Goal: Check status: Check status

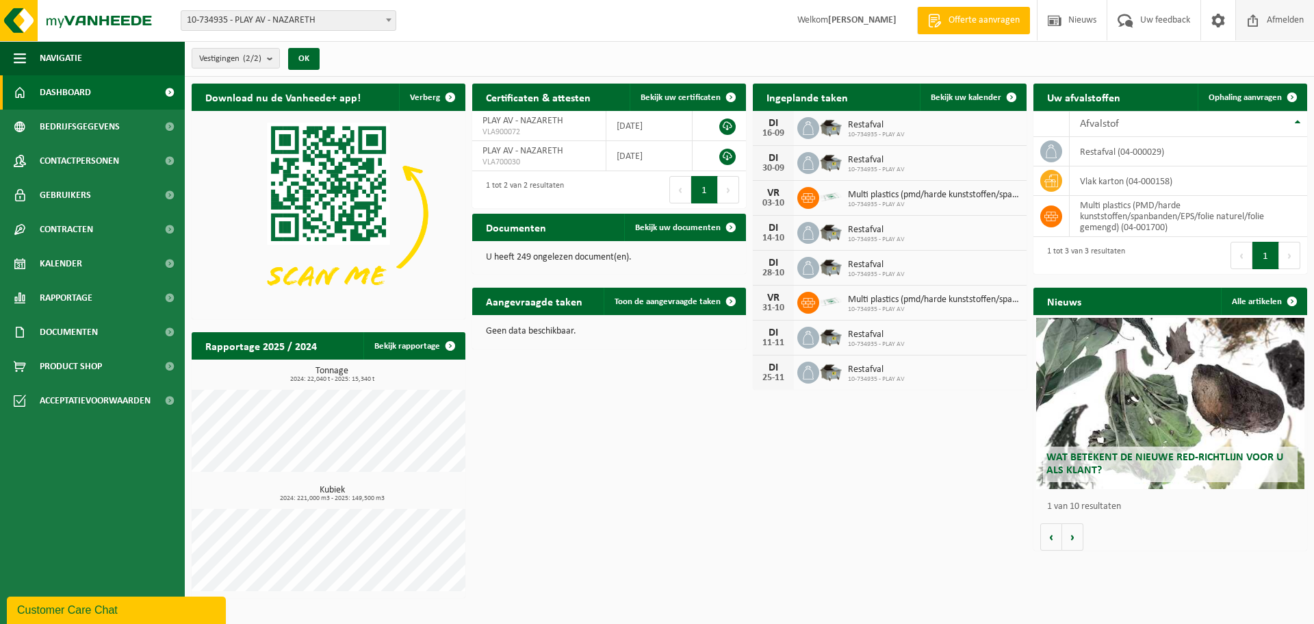
click at [1294, 21] on span "Afmelden" at bounding box center [1285, 20] width 44 height 40
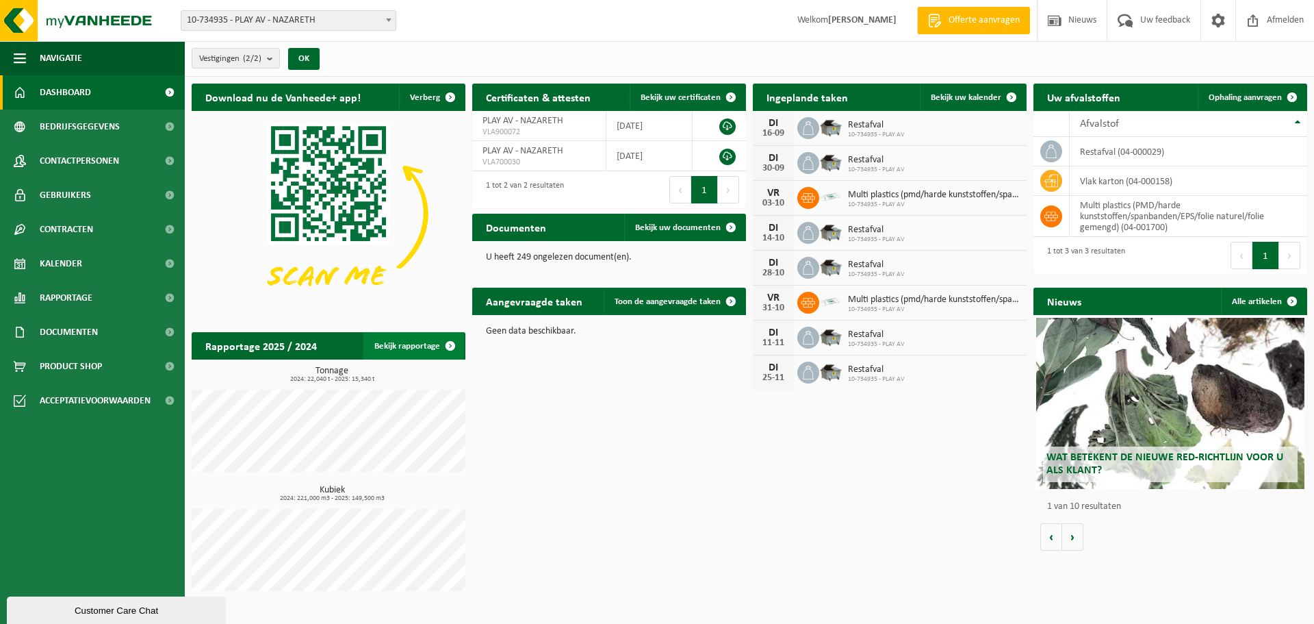
click at [433, 351] on link "Bekijk rapportage" at bounding box center [413, 345] width 101 height 27
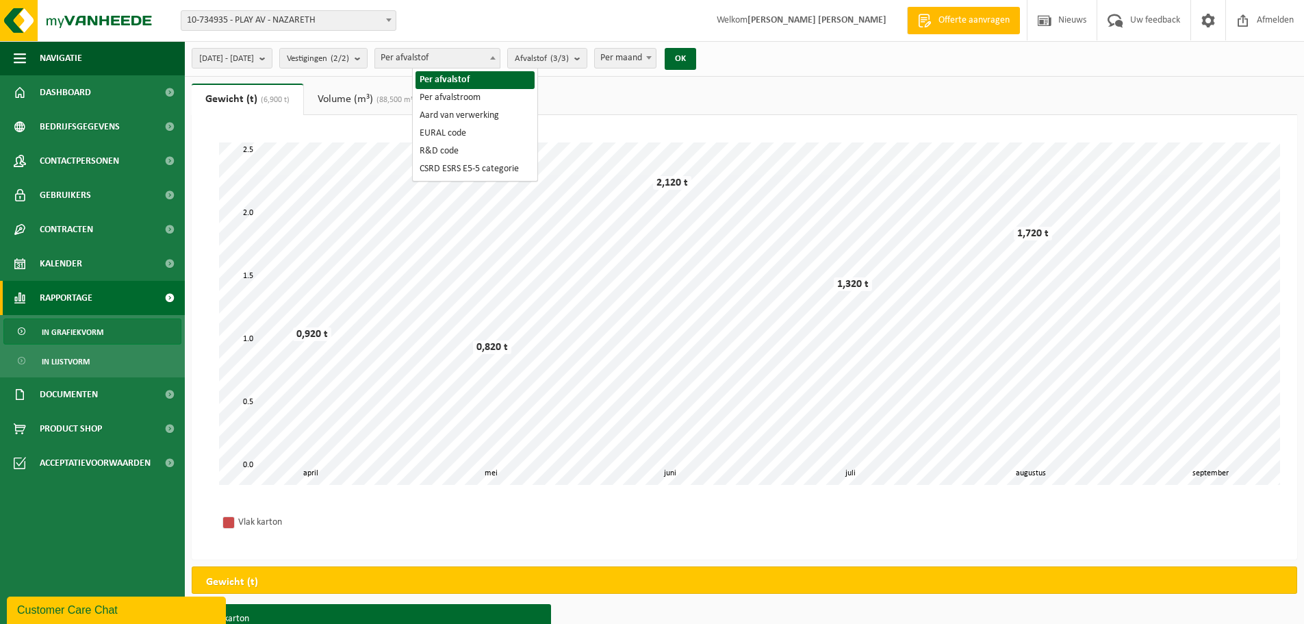
click at [470, 57] on span "Per afvalstof" at bounding box center [437, 58] width 125 height 19
click at [473, 62] on span "Per afvalstof" at bounding box center [437, 58] width 125 height 19
click at [569, 52] on span "Afvalstof (3/3)" at bounding box center [542, 59] width 54 height 21
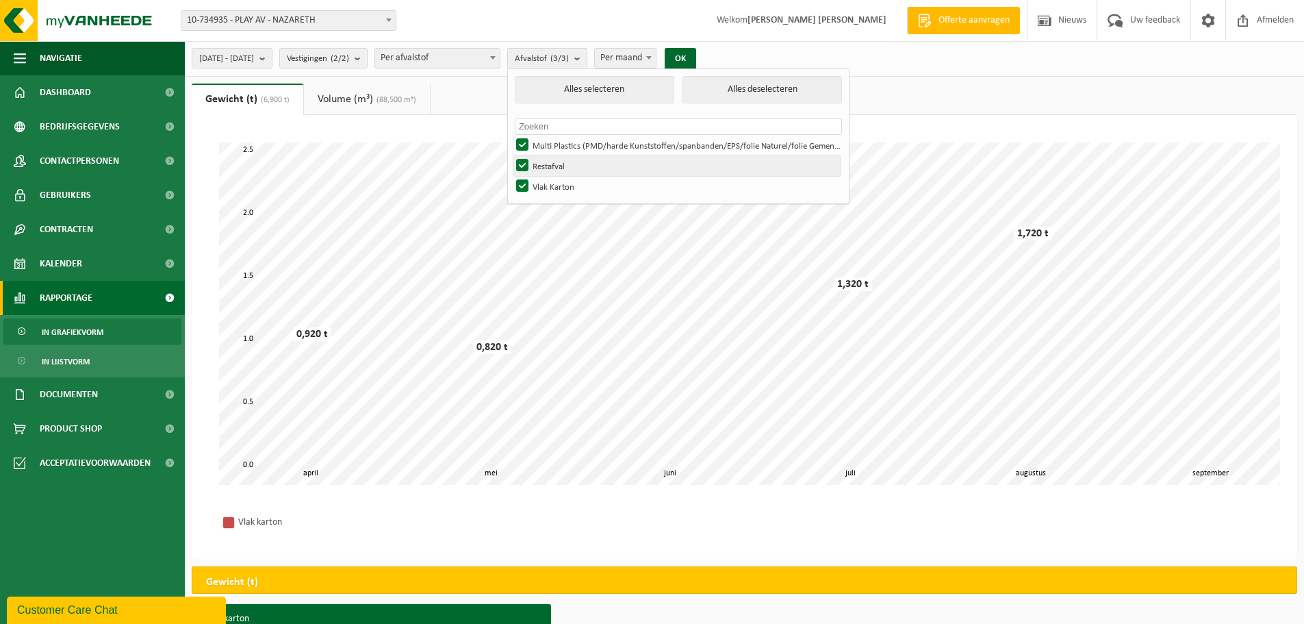
click at [559, 163] on label "Restafval" at bounding box center [676, 165] width 327 height 21
click at [511, 155] on input "Restafval" at bounding box center [511, 155] width 1 height 1
checkbox input "false"
click at [561, 140] on label "Multi Plastics (PMD/harde Kunststoffen/spanbanden/EPS/folie Naturel/folie Gemen…" at bounding box center [676, 145] width 327 height 21
click at [511, 135] on input "Multi Plastics (PMD/harde Kunststoffen/spanbanden/EPS/folie Naturel/folie Gemen…" at bounding box center [511, 134] width 1 height 1
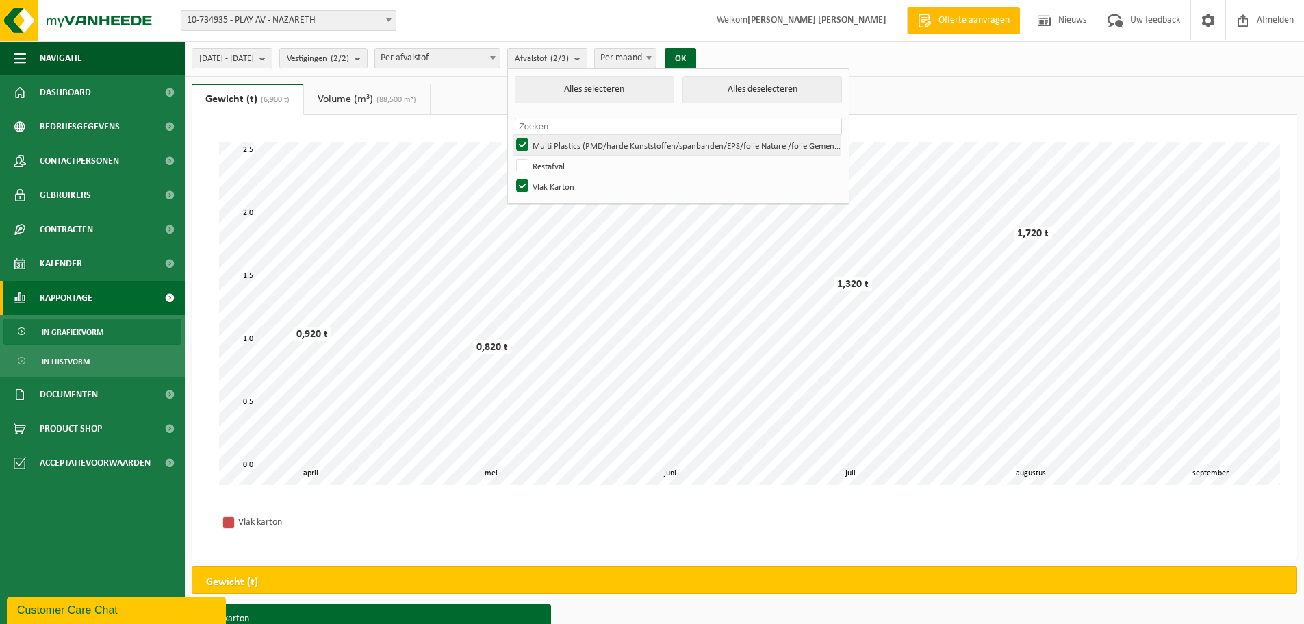
checkbox input "false"
click at [696, 57] on button "OK" at bounding box center [680, 59] width 31 height 22
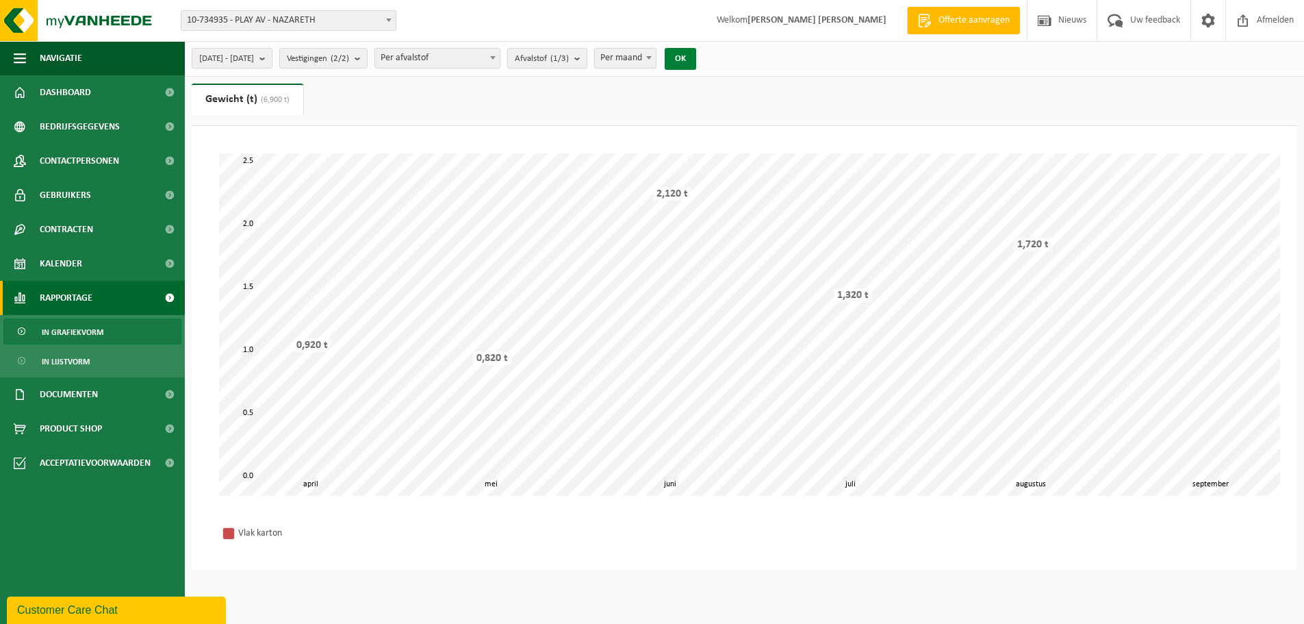
click at [696, 57] on button "OK" at bounding box center [680, 59] width 31 height 22
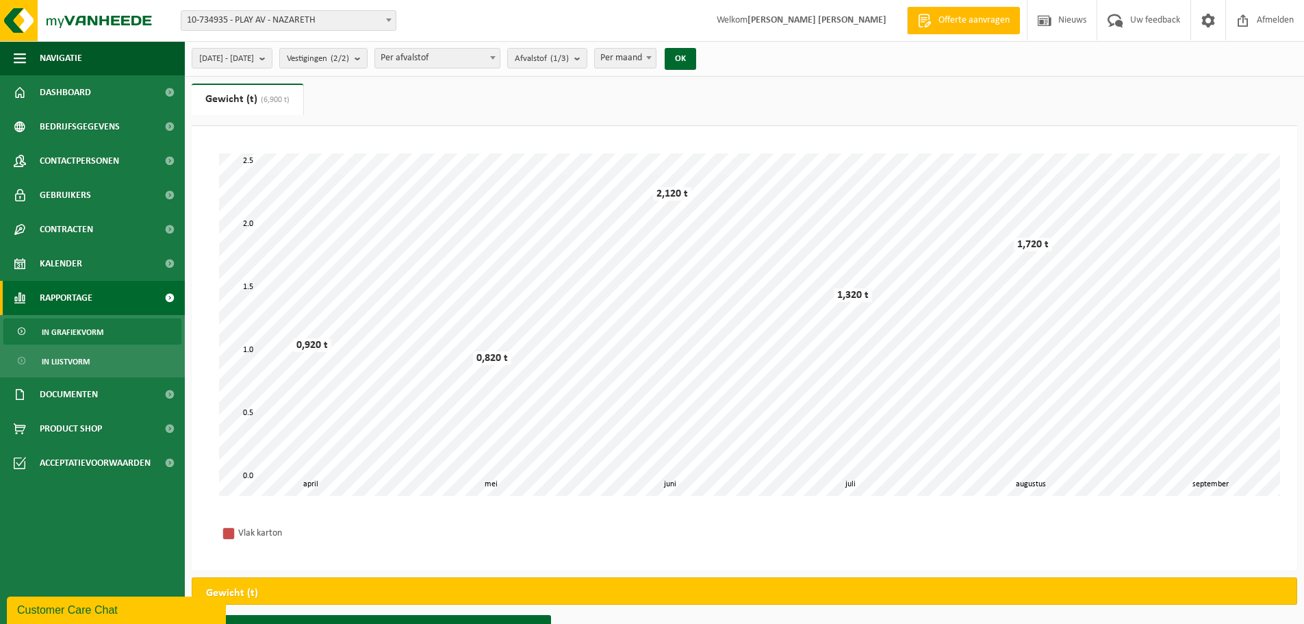
click at [656, 57] on span "Per maand" at bounding box center [625, 58] width 61 height 19
click at [696, 58] on button "OK" at bounding box center [680, 59] width 31 height 22
click at [656, 62] on span "Per jaar" at bounding box center [625, 58] width 61 height 19
click at [696, 61] on button "OK" at bounding box center [680, 59] width 31 height 22
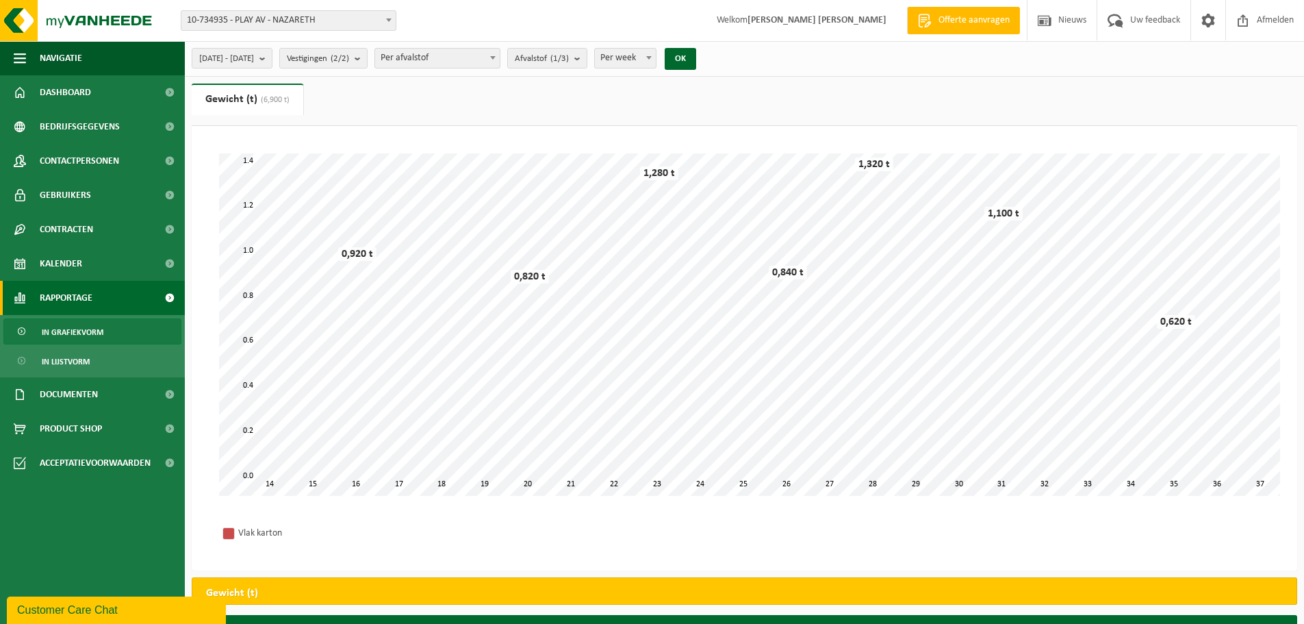
click at [656, 55] on span "Per week" at bounding box center [625, 58] width 61 height 19
click at [696, 56] on button "OK" at bounding box center [680, 59] width 31 height 22
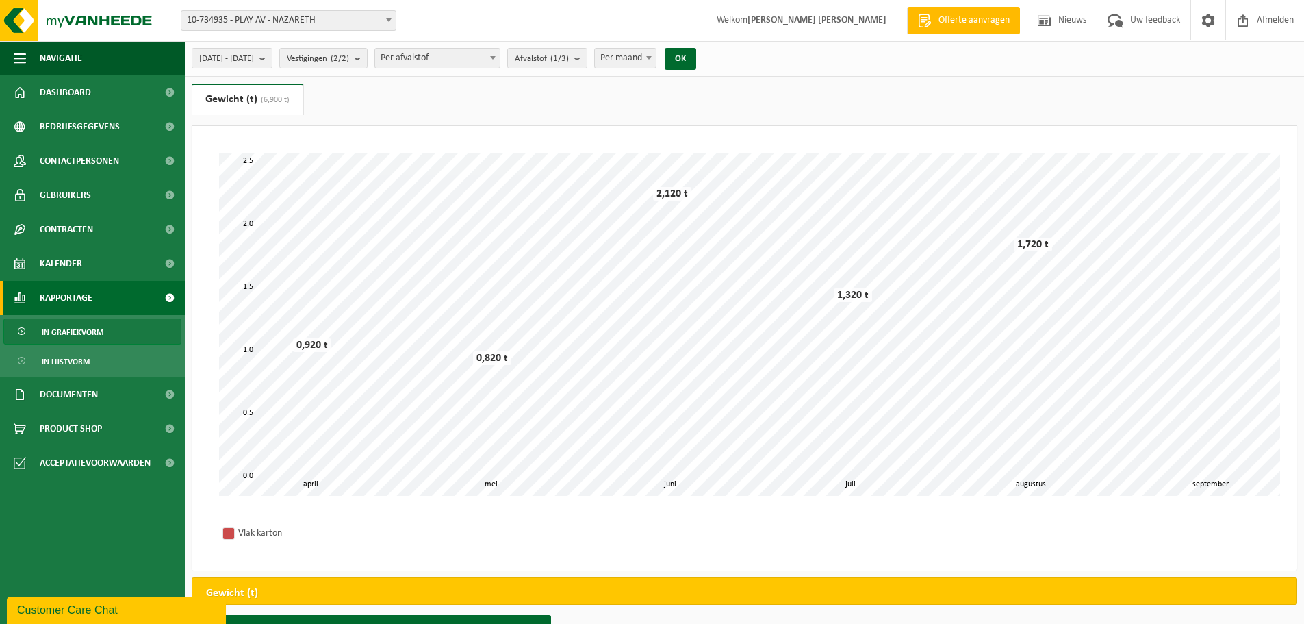
click at [656, 59] on span at bounding box center [649, 58] width 14 height 18
click at [696, 60] on button "OK" at bounding box center [680, 59] width 31 height 22
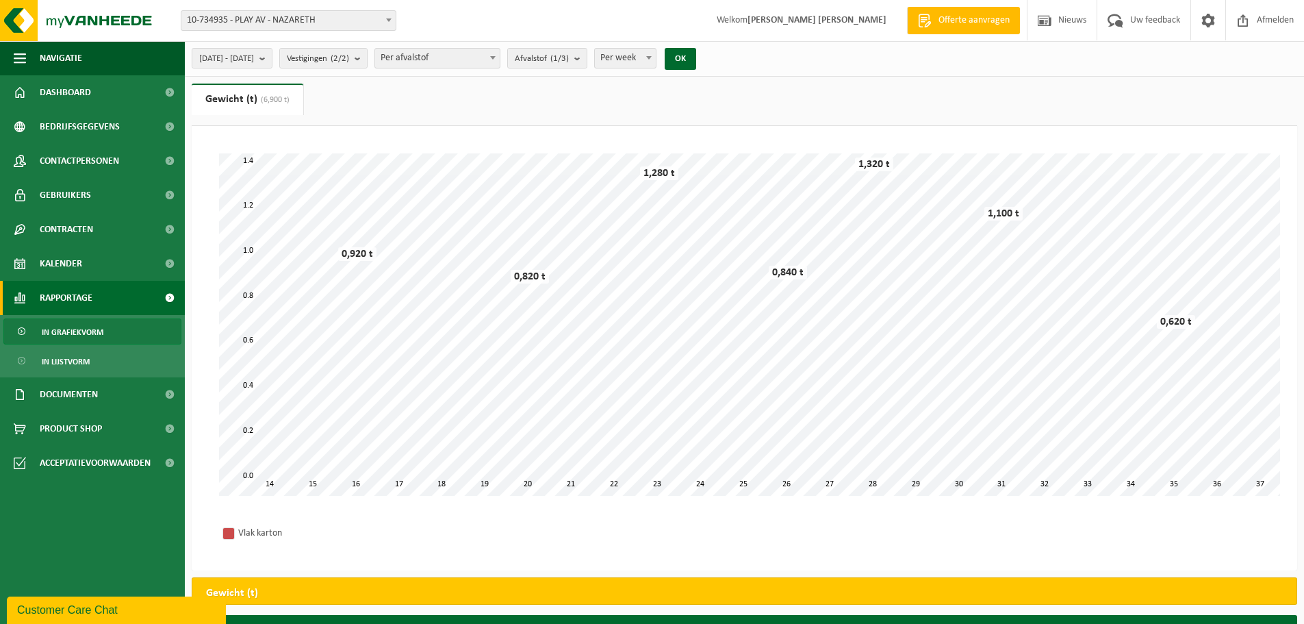
click at [656, 63] on span "Per week" at bounding box center [625, 58] width 61 height 19
select select "2"
click at [696, 59] on button "OK" at bounding box center [680, 59] width 31 height 22
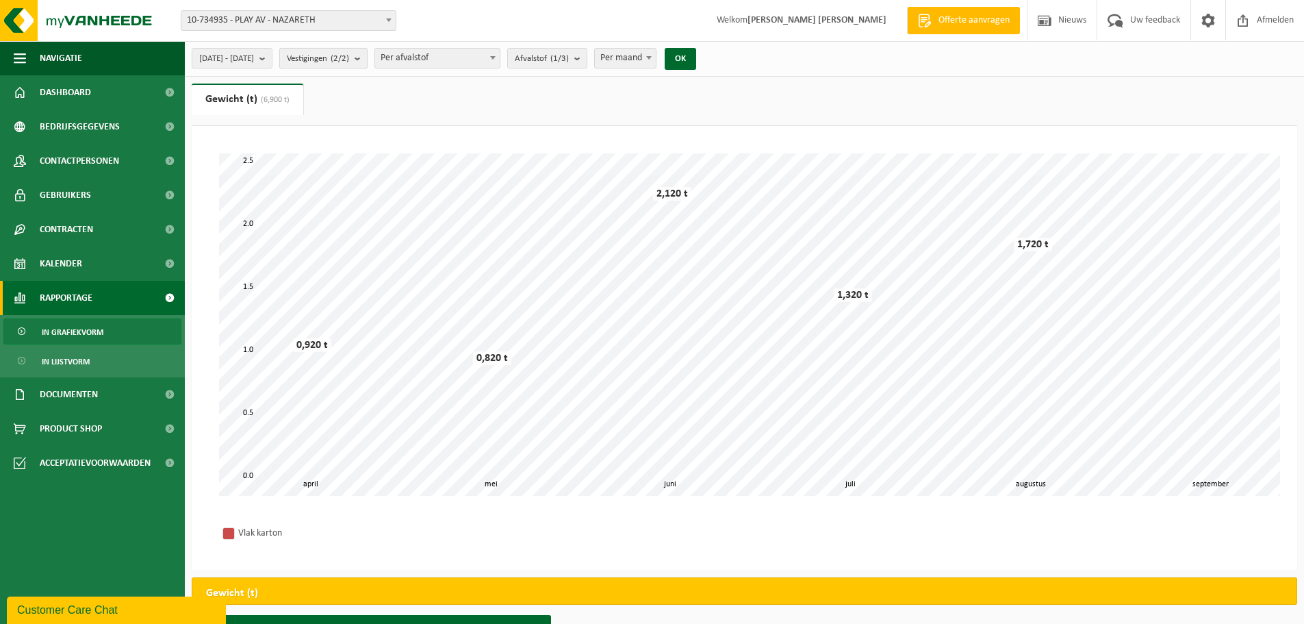
click at [349, 57] on span "Vestigingen (2/2)" at bounding box center [318, 59] width 62 height 21
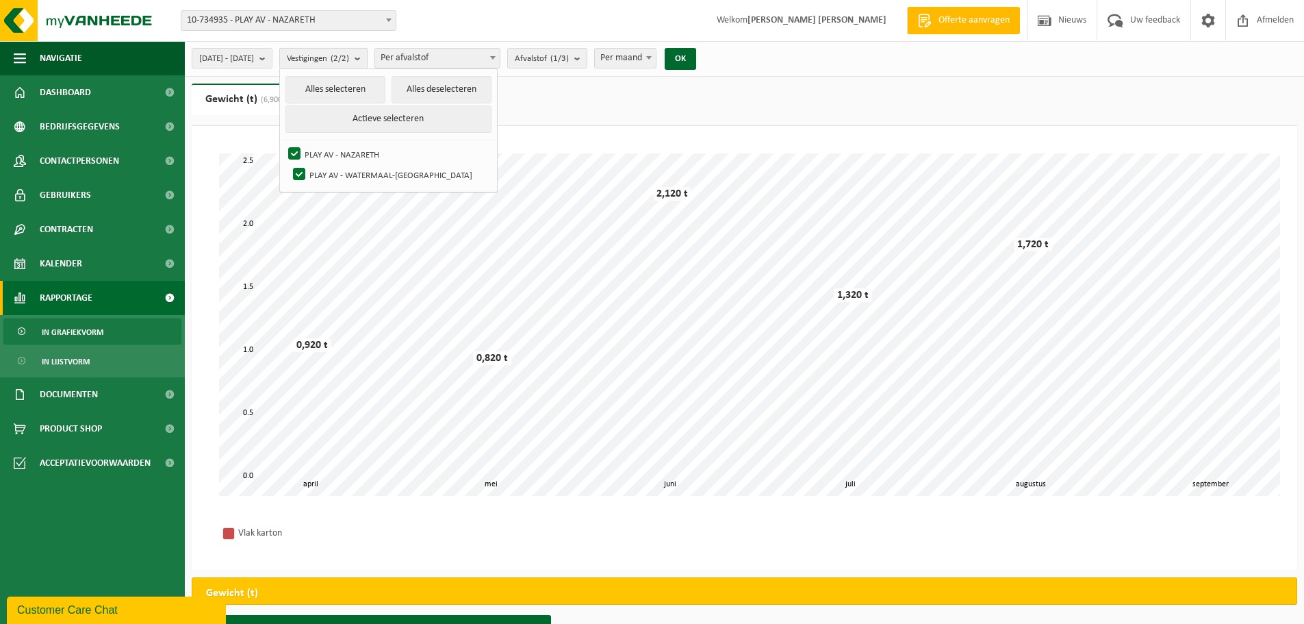
click at [349, 57] on span "Vestigingen (2/2)" at bounding box center [318, 59] width 62 height 21
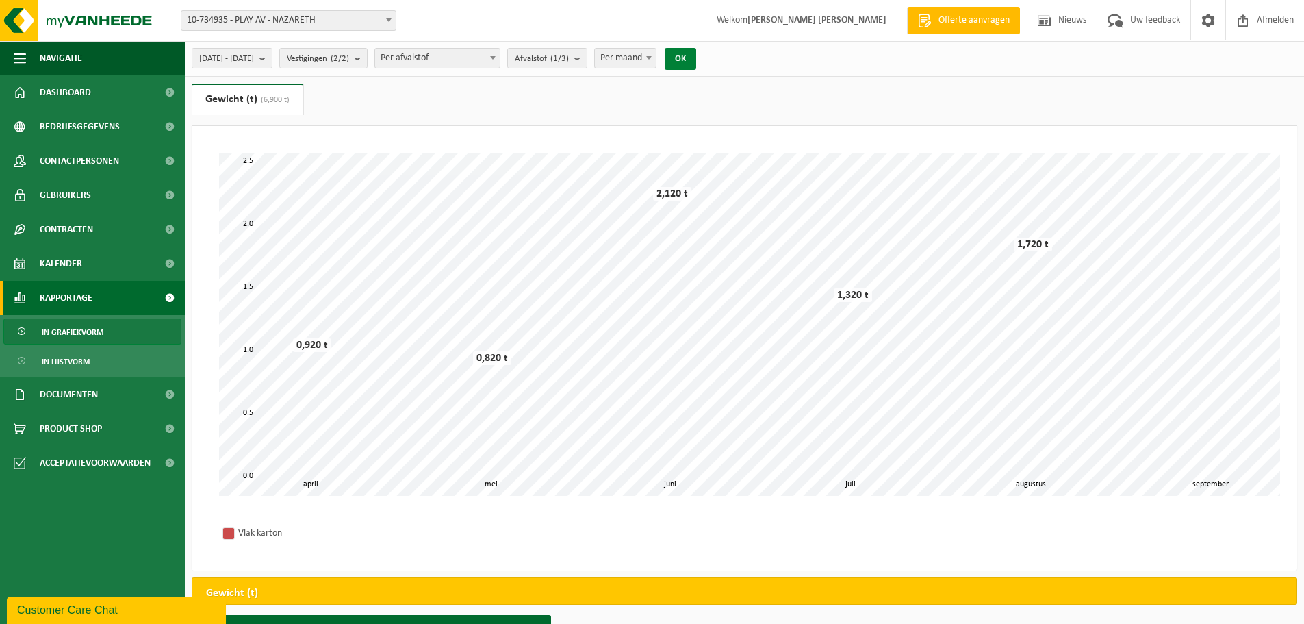
click at [696, 55] on button "OK" at bounding box center [680, 59] width 31 height 22
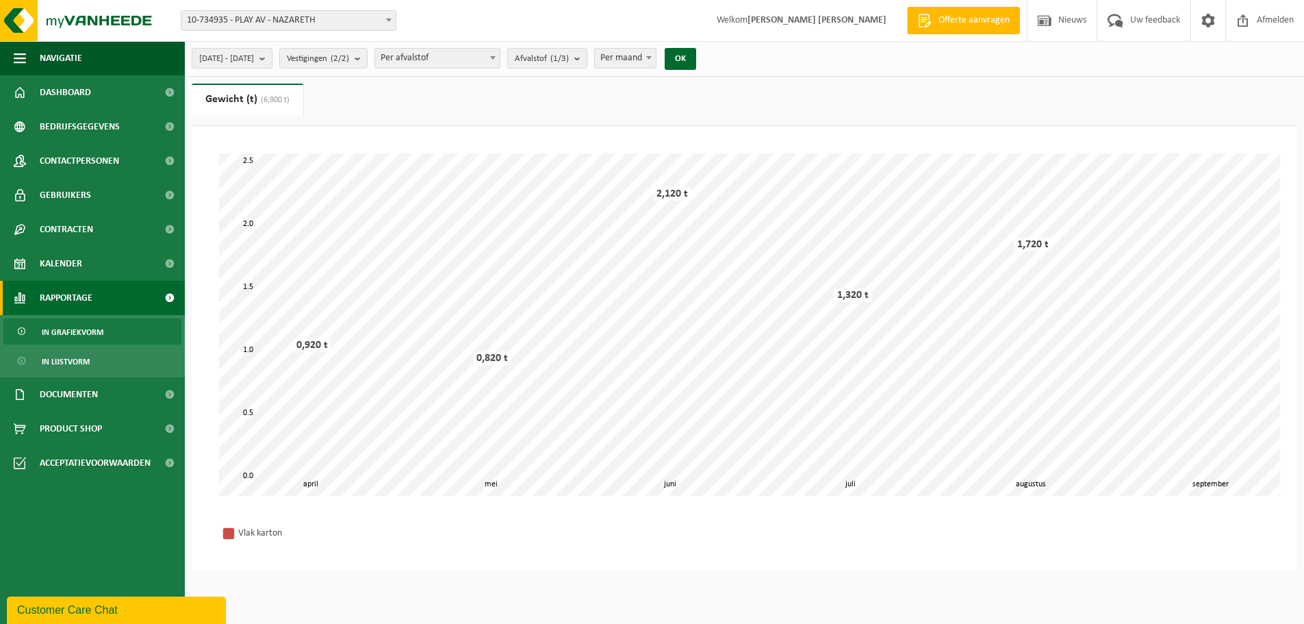
click at [272, 57] on button "2025-04-01 - 2025-09-12" at bounding box center [232, 58] width 81 height 21
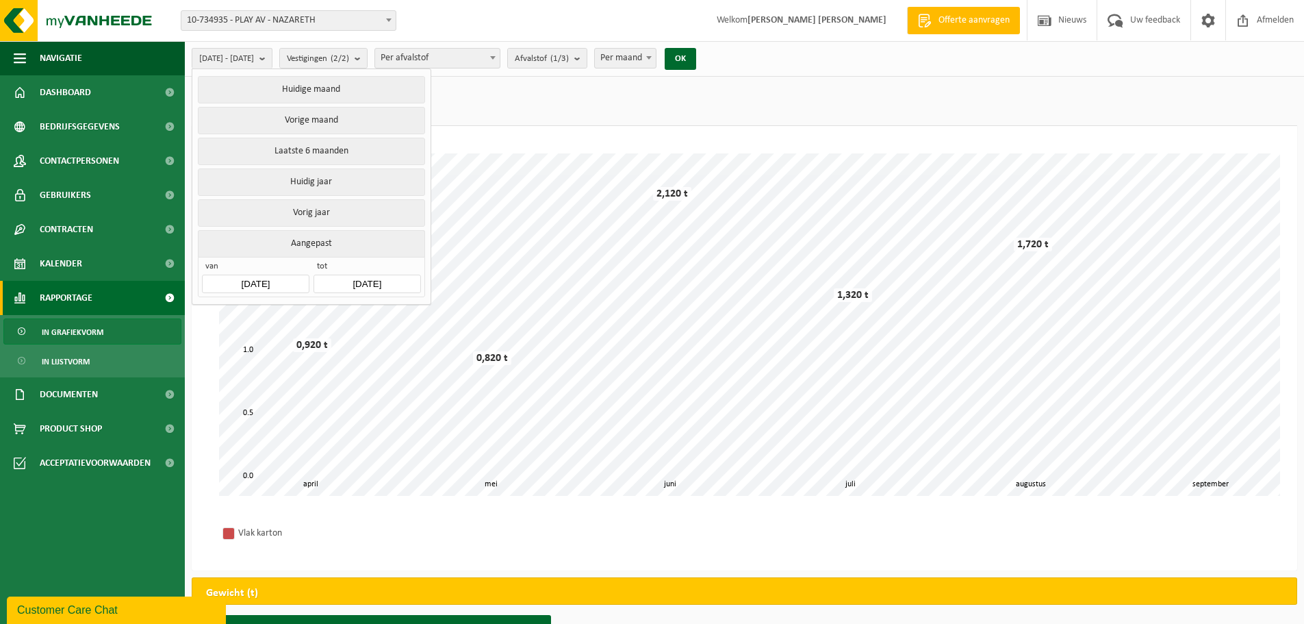
click at [286, 275] on input "2025-04-01" at bounding box center [255, 283] width 107 height 18
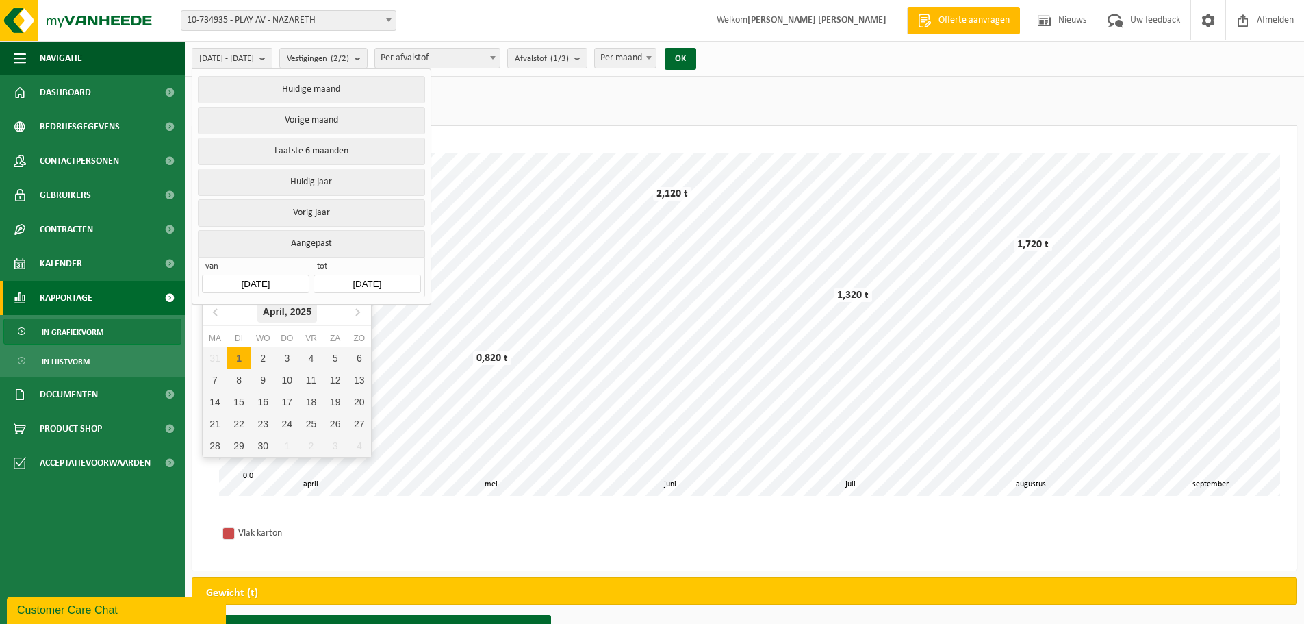
click at [269, 308] on div "April, 2025" at bounding box center [287, 311] width 60 height 22
click at [280, 312] on div "2025" at bounding box center [287, 311] width 32 height 22
click at [265, 344] on div "2020" at bounding box center [266, 345] width 42 height 38
click at [244, 335] on div "Jan" at bounding box center [231, 340] width 56 height 29
click at [264, 355] on div "1" at bounding box center [263, 358] width 24 height 22
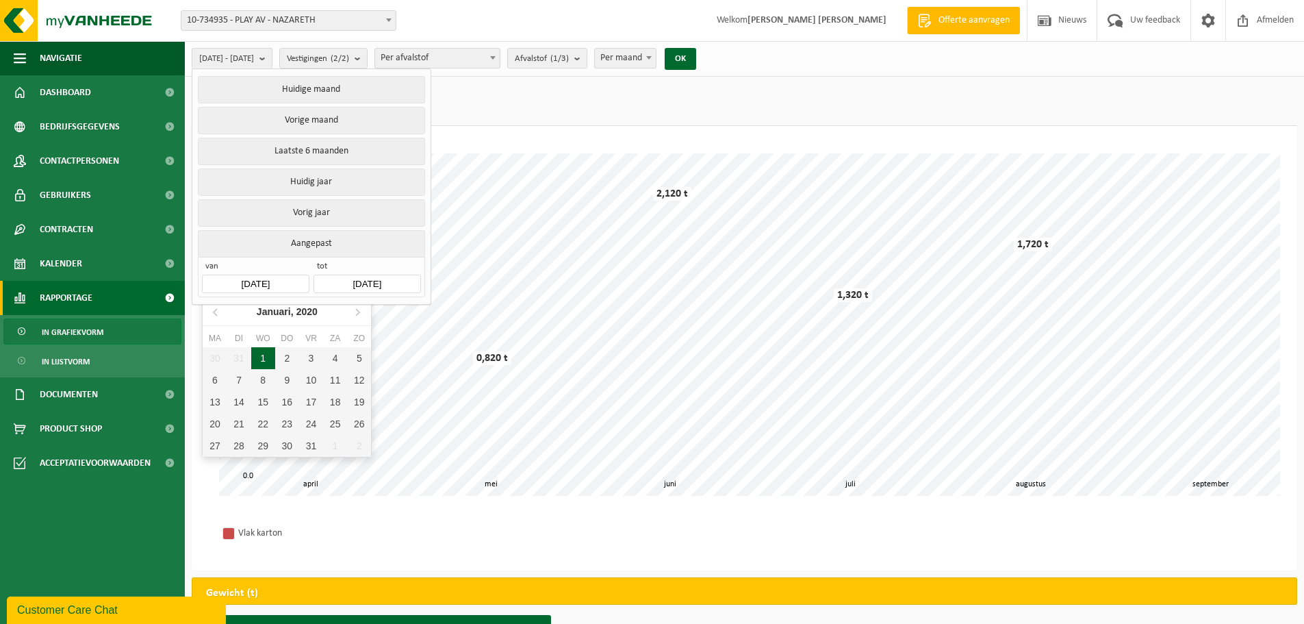
type input "[DATE]"
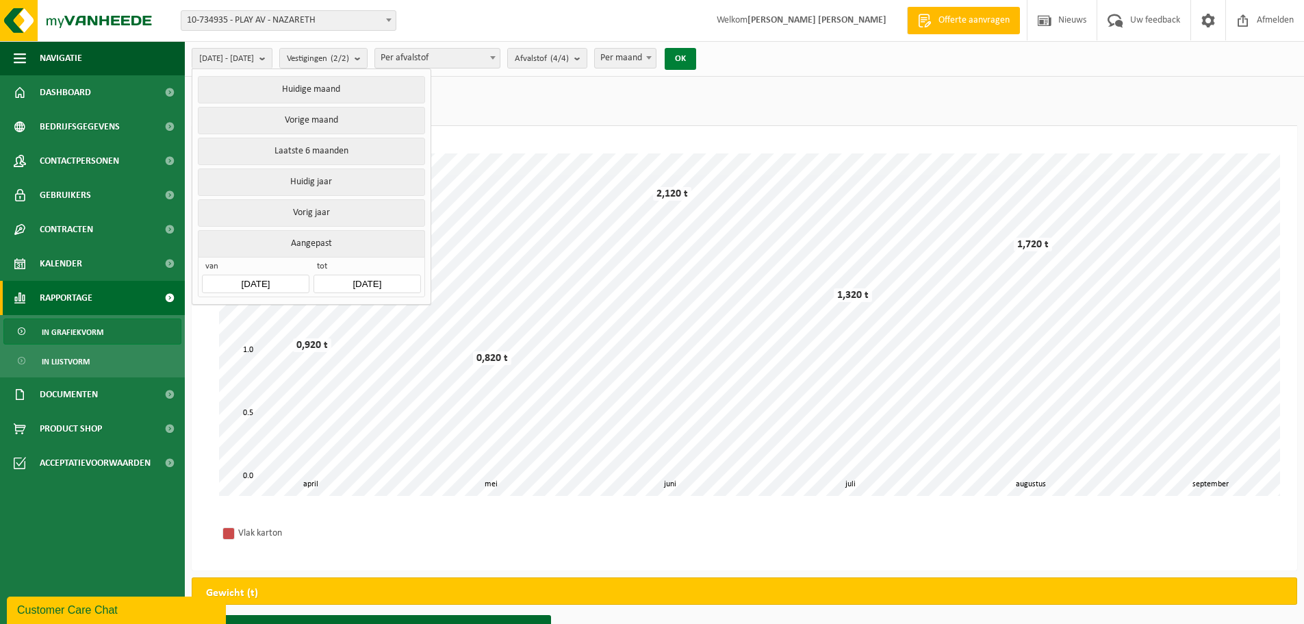
click at [696, 57] on button "OK" at bounding box center [680, 59] width 31 height 22
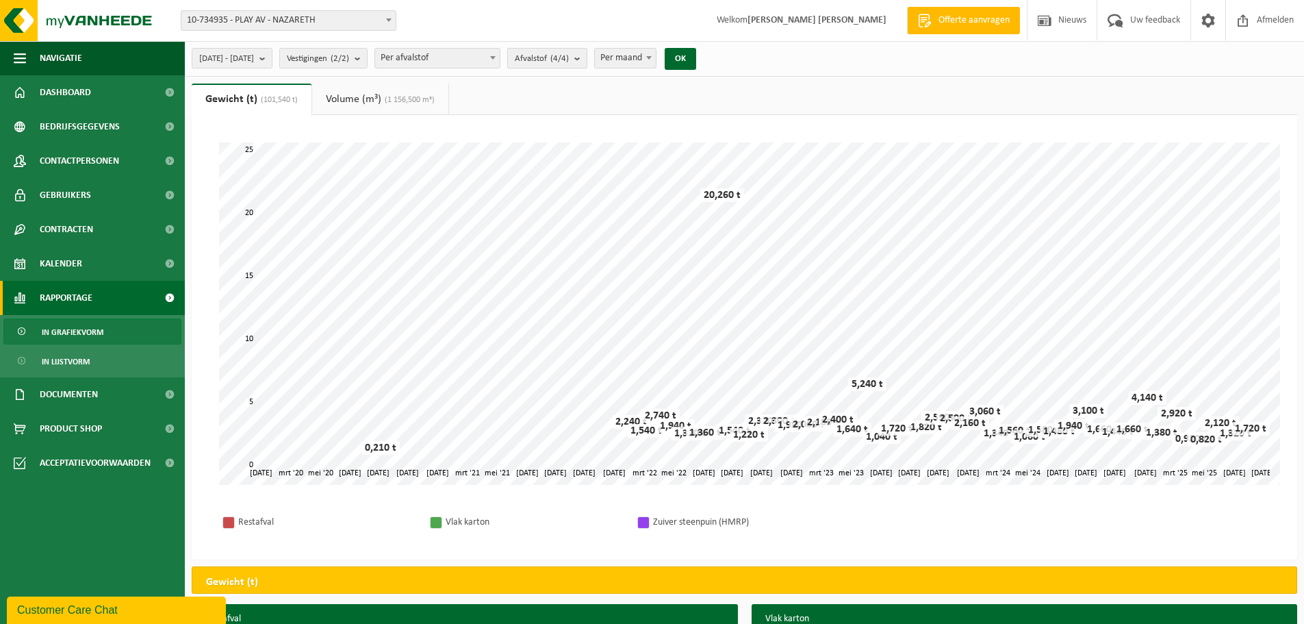
click at [569, 54] on count "(4/4)" at bounding box center [559, 58] width 18 height 9
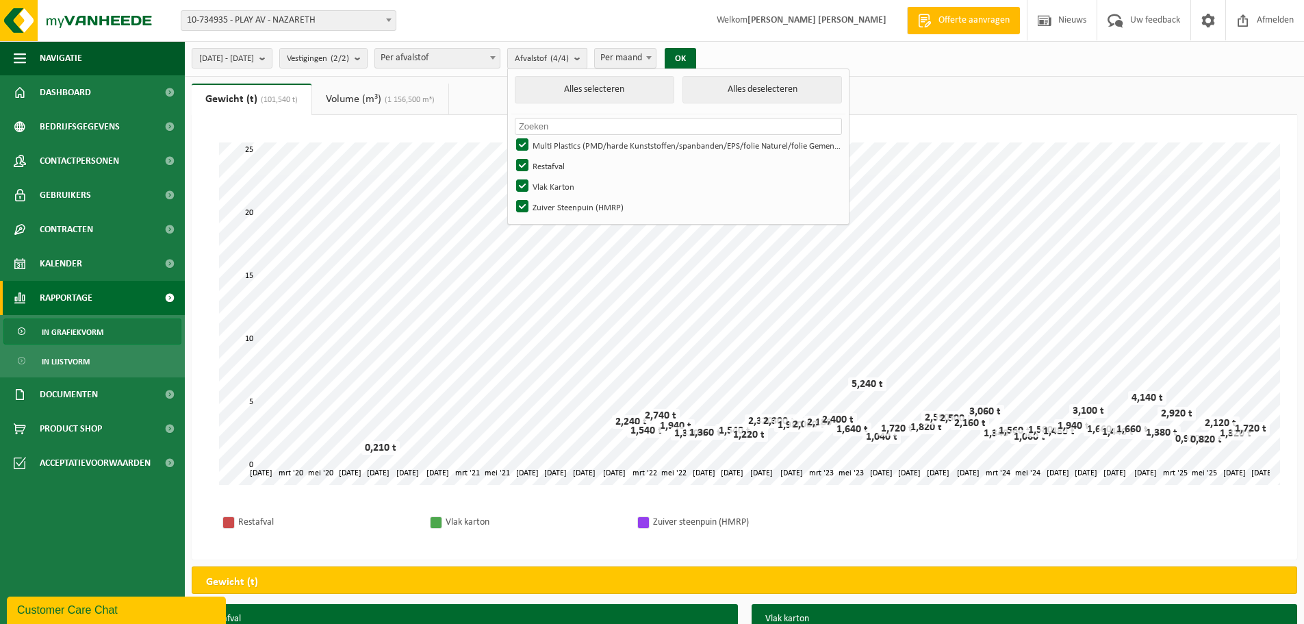
click at [569, 54] on count "(4/4)" at bounding box center [559, 58] width 18 height 9
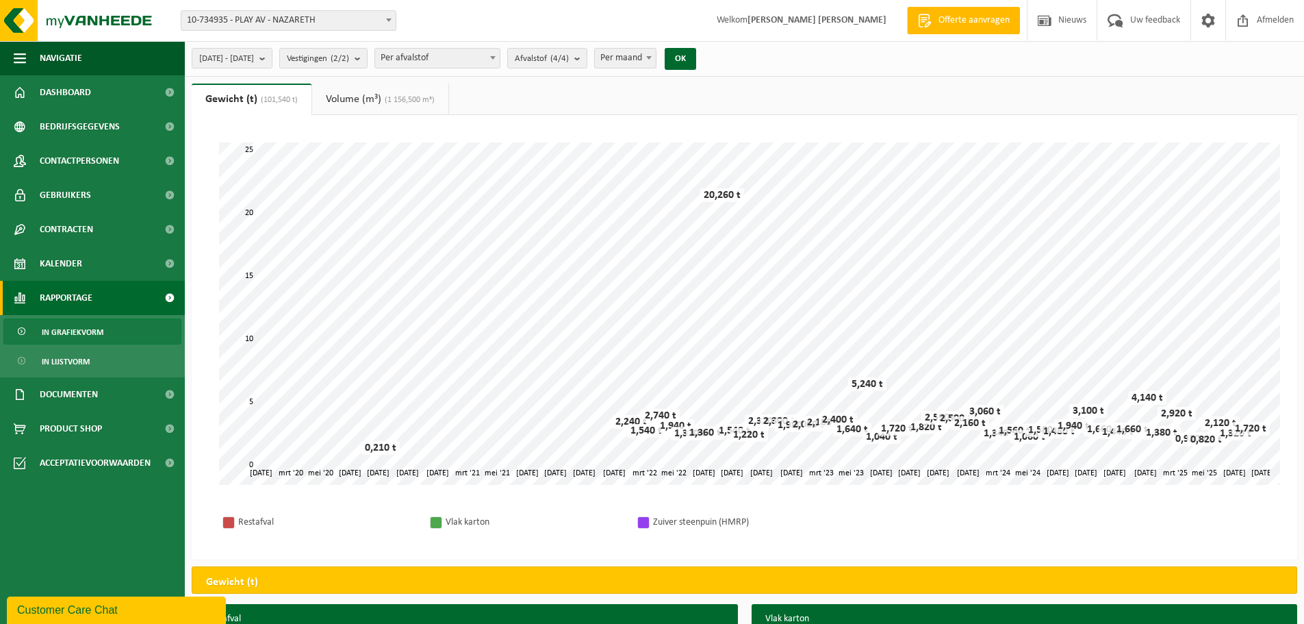
click at [656, 53] on span "Per maand" at bounding box center [625, 58] width 61 height 19
select select "3"
click at [696, 57] on button "OK" at bounding box center [680, 59] width 31 height 22
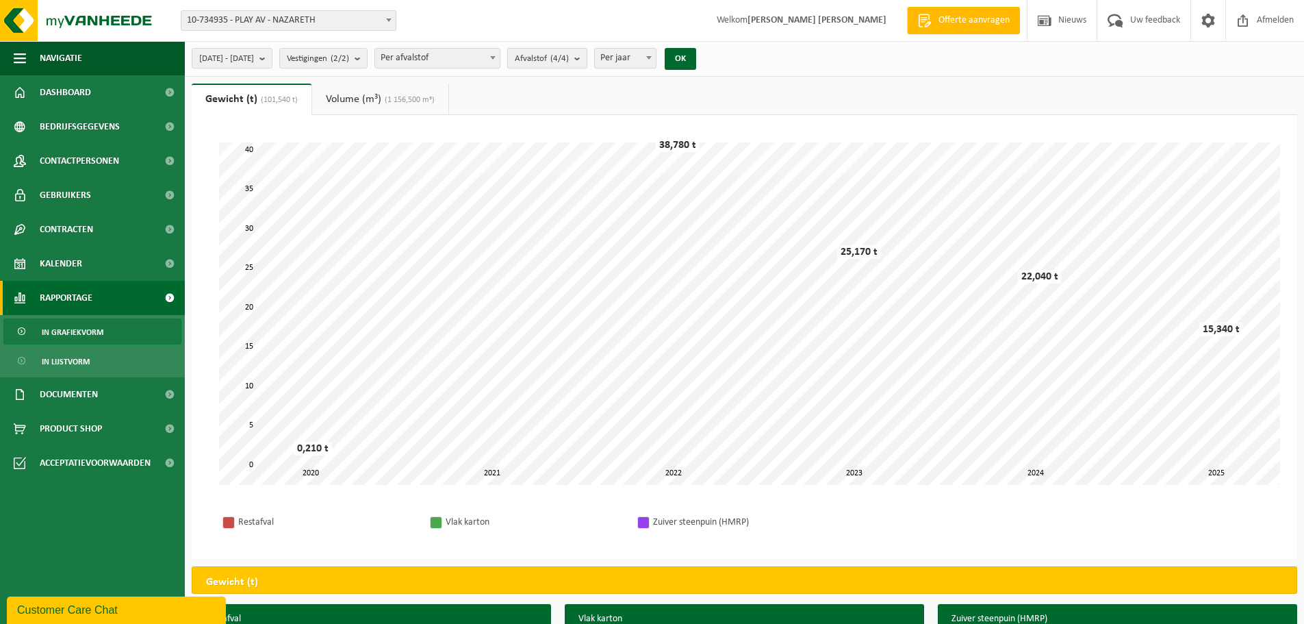
click at [569, 55] on span "Afvalstof (4/4)" at bounding box center [542, 59] width 54 height 21
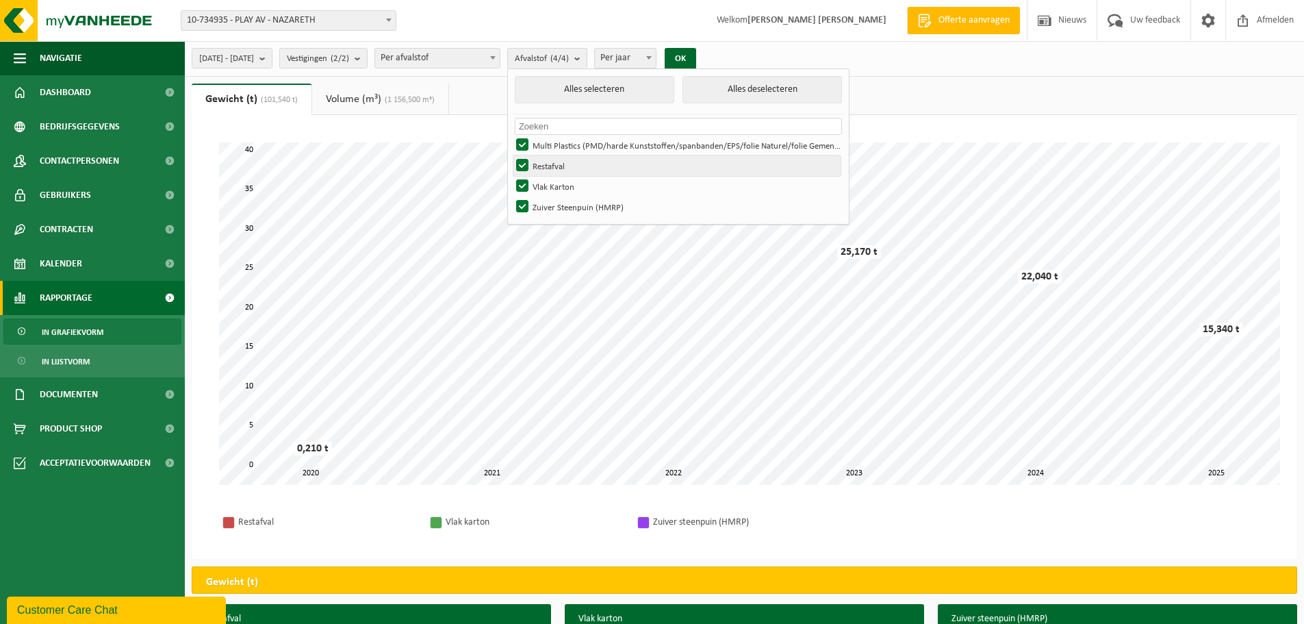
click at [561, 164] on label "Restafval" at bounding box center [676, 165] width 327 height 21
click at [511, 155] on input "Restafval" at bounding box center [511, 155] width 1 height 1
checkbox input "false"
click at [560, 140] on label "Multi Plastics (PMD/harde Kunststoffen/spanbanden/EPS/folie Naturel/folie Gemen…" at bounding box center [676, 145] width 327 height 21
click at [511, 135] on input "Multi Plastics (PMD/harde Kunststoffen/spanbanden/EPS/folie Naturel/folie Gemen…" at bounding box center [511, 134] width 1 height 1
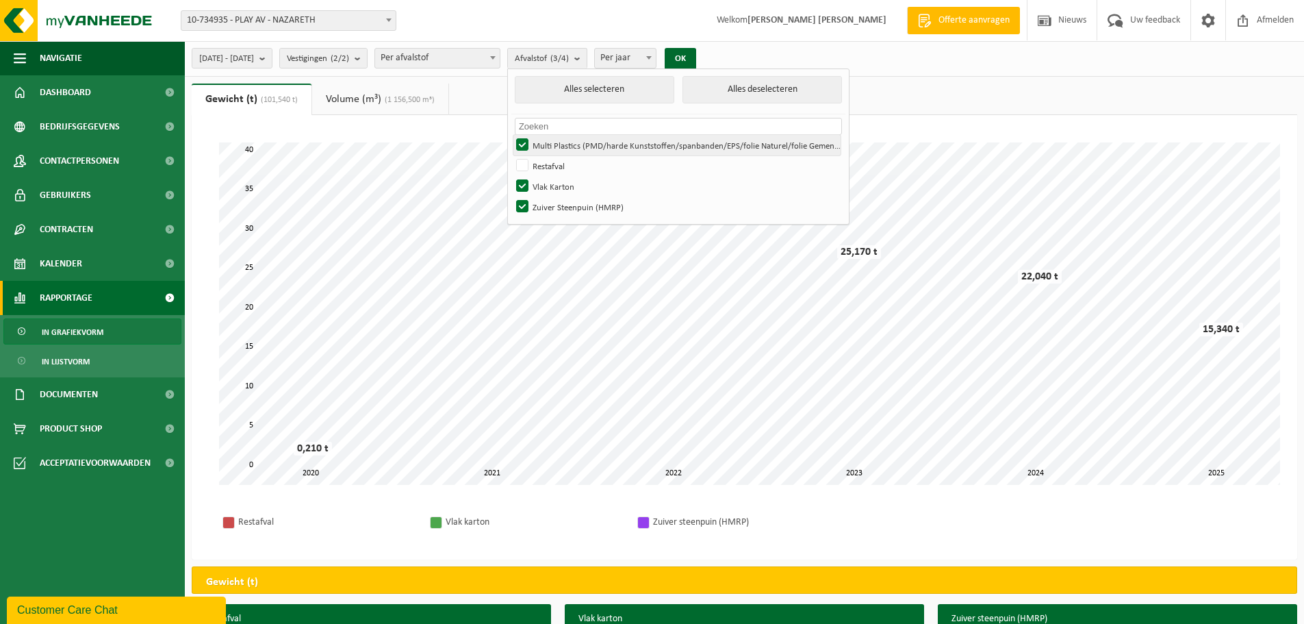
checkbox input "false"
click at [561, 205] on label "Zuiver Steenpuin (HMRP)" at bounding box center [676, 206] width 327 height 21
click at [511, 196] on input "Zuiver Steenpuin (HMRP)" at bounding box center [511, 196] width 1 height 1
checkbox input "false"
click at [696, 57] on button "OK" at bounding box center [680, 59] width 31 height 22
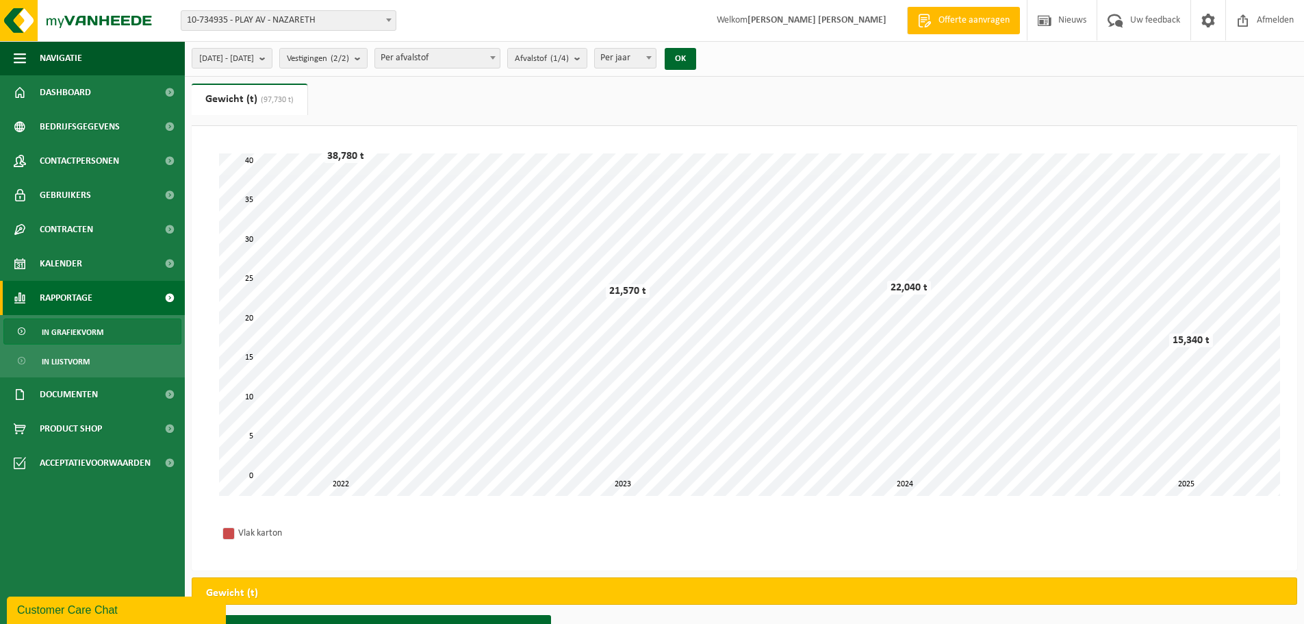
click at [73, 285] on span "Rapportage" at bounding box center [66, 298] width 53 height 34
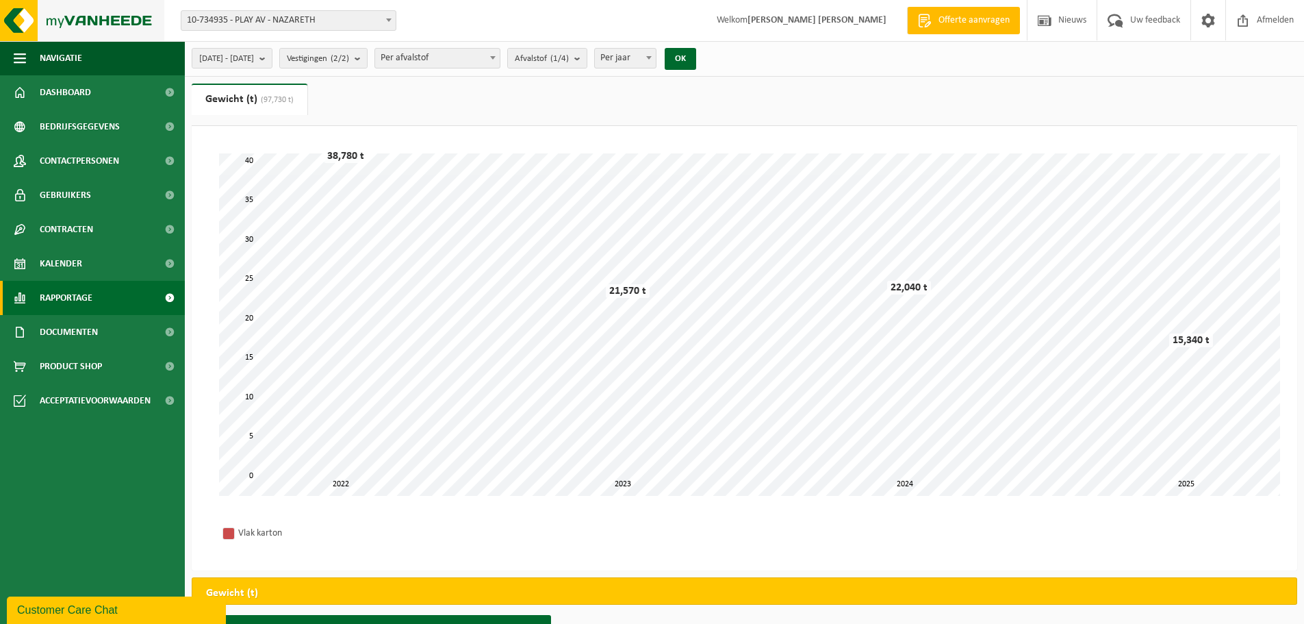
click at [74, 15] on img at bounding box center [82, 20] width 164 height 41
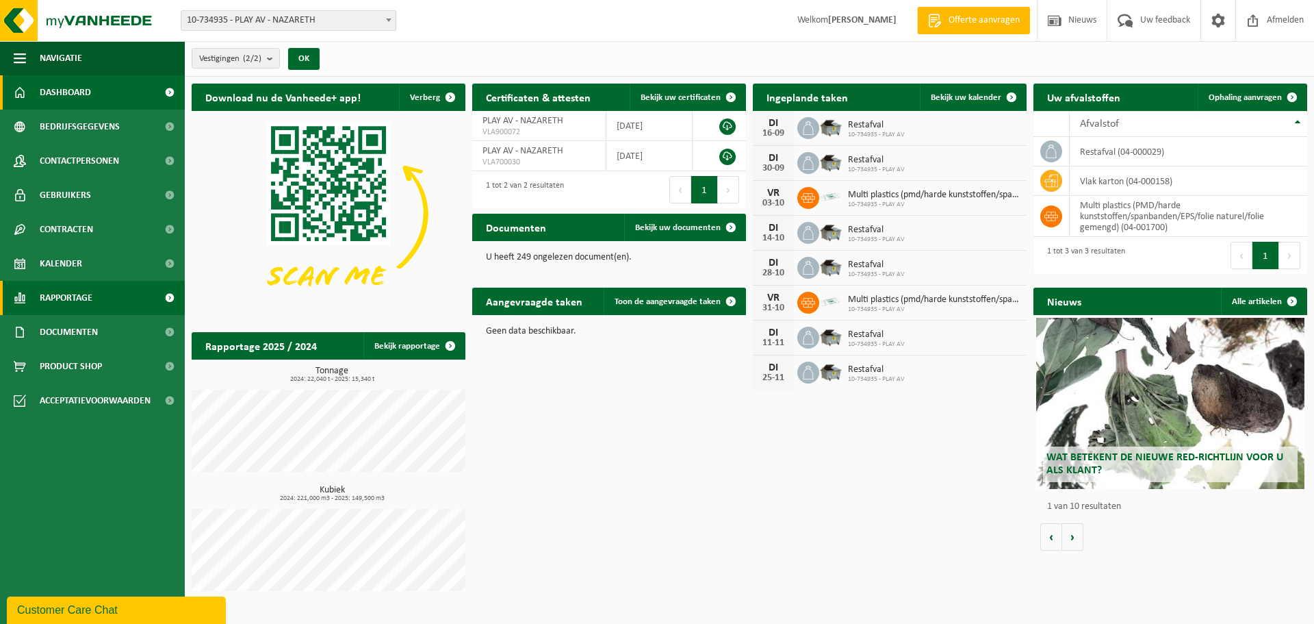
click at [65, 304] on span "Rapportage" at bounding box center [66, 298] width 53 height 34
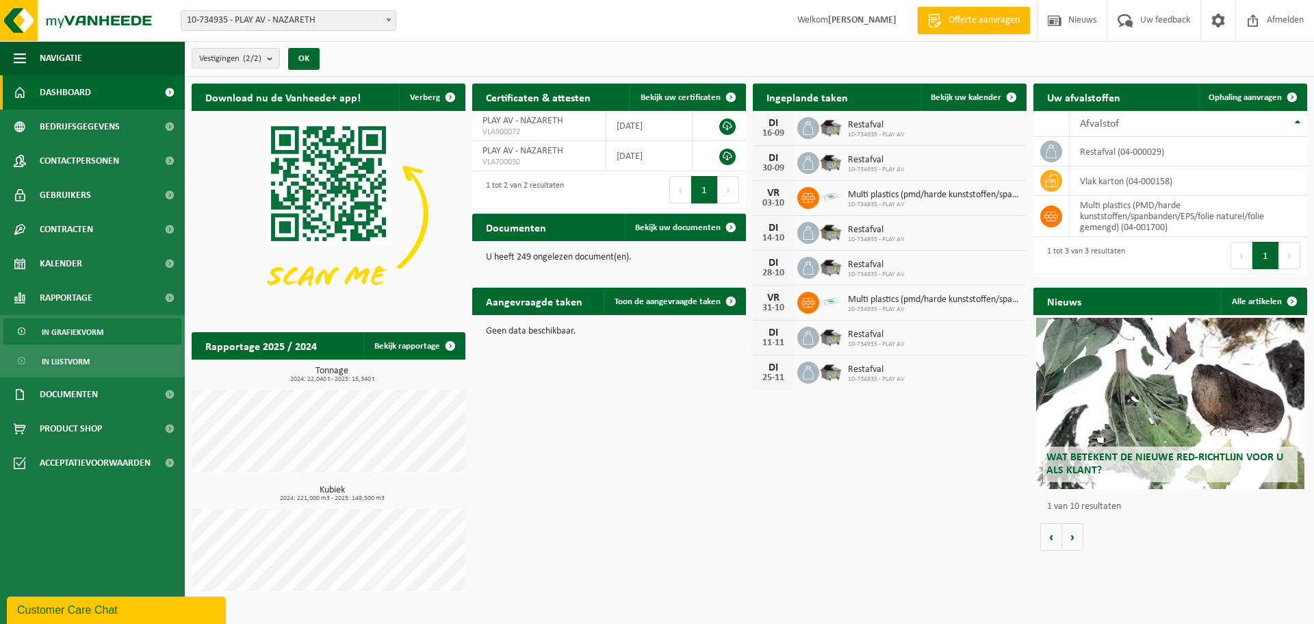
click at [89, 333] on span "In grafiekvorm" at bounding box center [73, 332] width 62 height 26
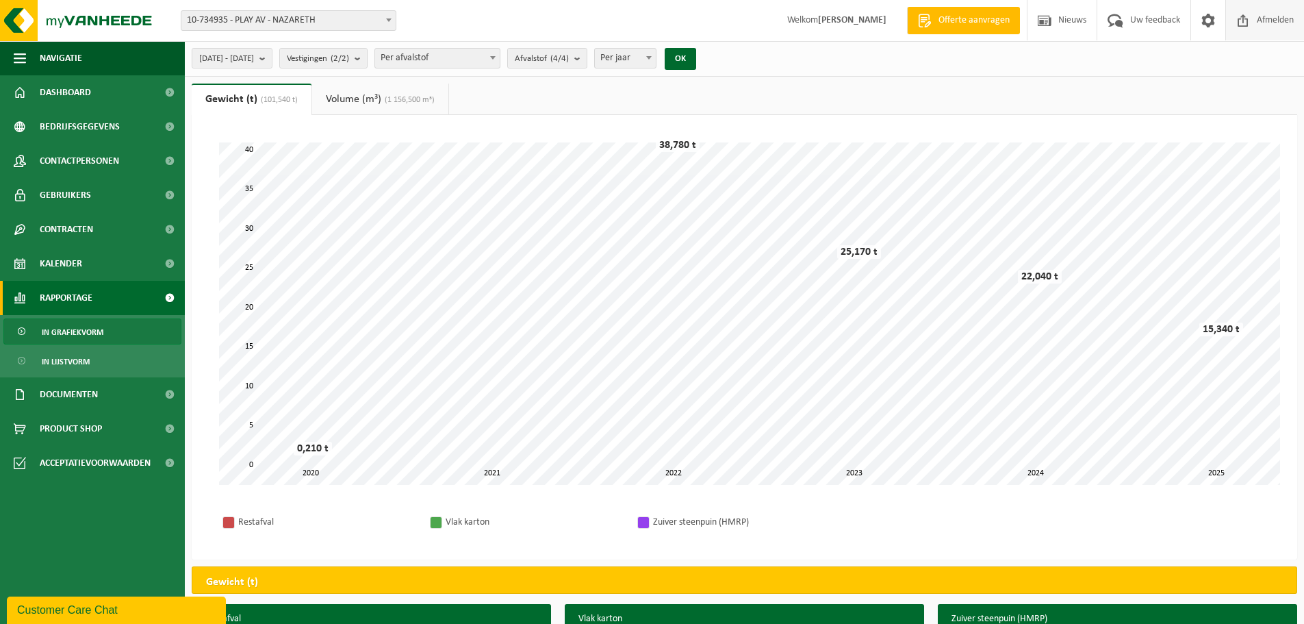
click at [1266, 14] on span "Afmelden" at bounding box center [1275, 20] width 44 height 40
